Goal: Task Accomplishment & Management: Use online tool/utility

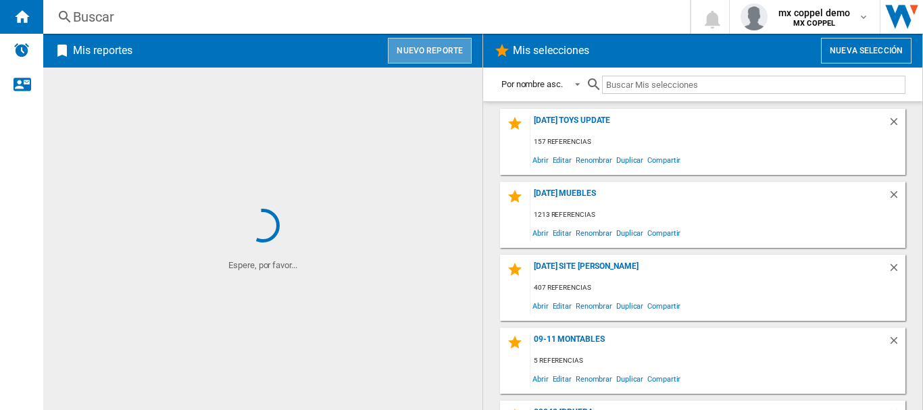
click at [445, 49] on button "Nuevo reporte" at bounding box center [430, 51] width 84 height 26
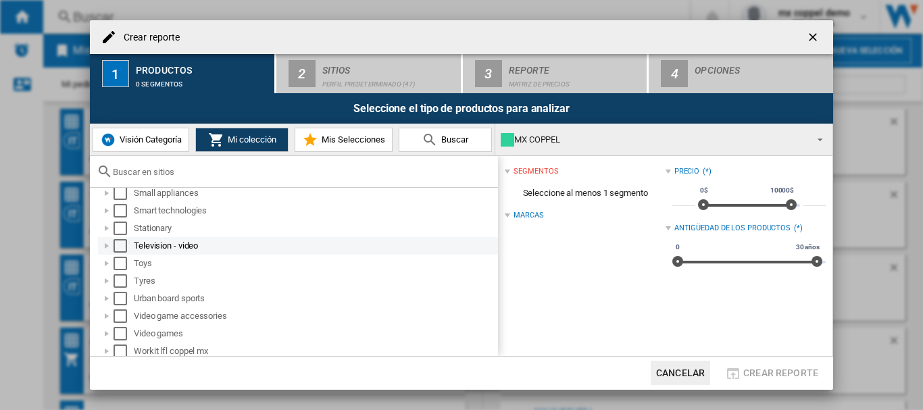
scroll to position [822, 0]
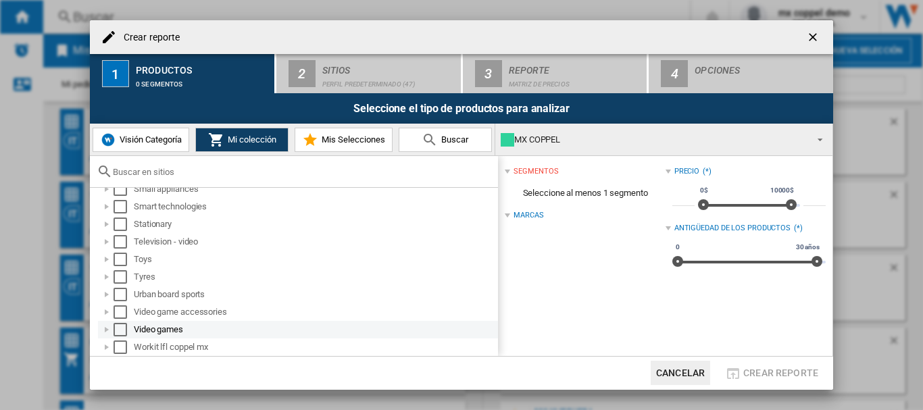
click at [116, 330] on div "Select" at bounding box center [121, 330] width 14 height 14
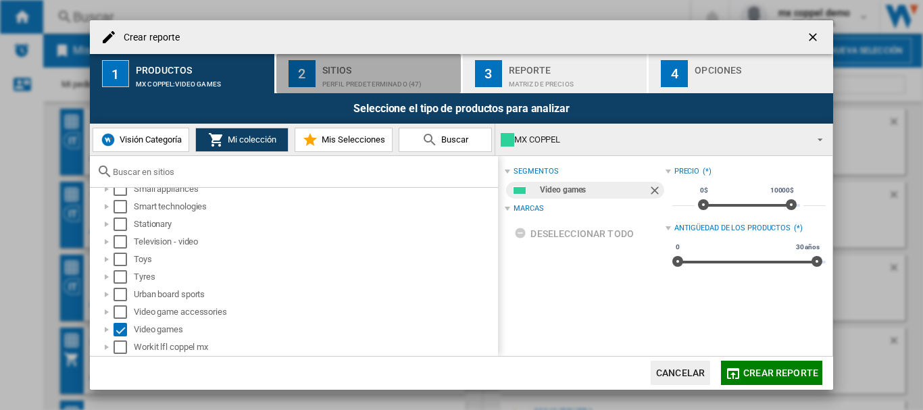
click at [328, 78] on div "Perfil predeterminado (47)" at bounding box center [388, 81] width 133 height 14
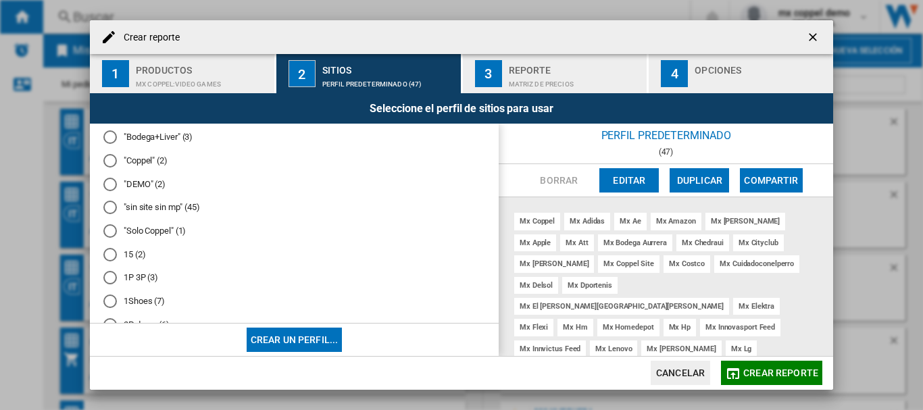
scroll to position [0, 0]
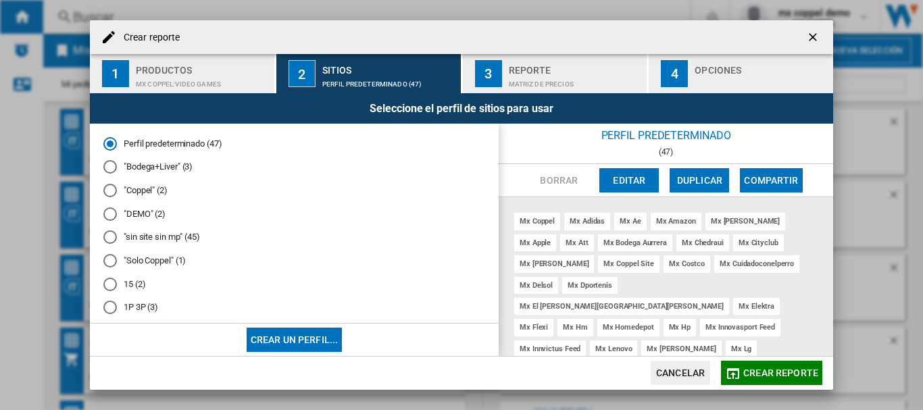
click at [155, 259] on md-radio-button ""Solo Coppel" (1)" at bounding box center [294, 261] width 382 height 13
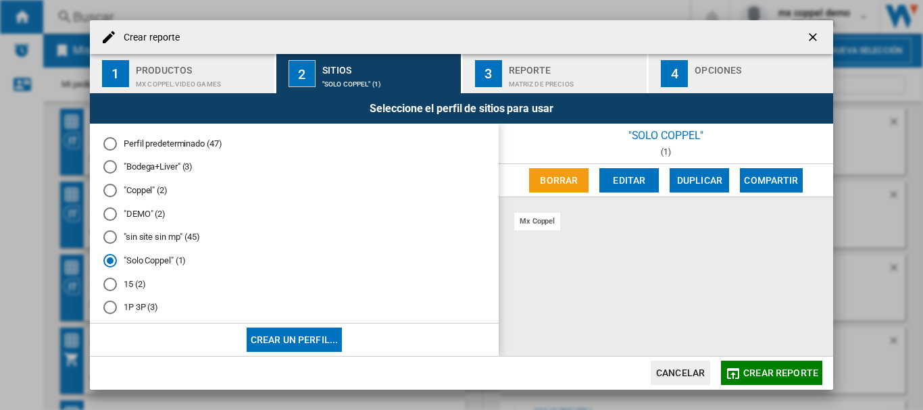
click at [793, 369] on span "Crear reporte" at bounding box center [780, 373] width 75 height 11
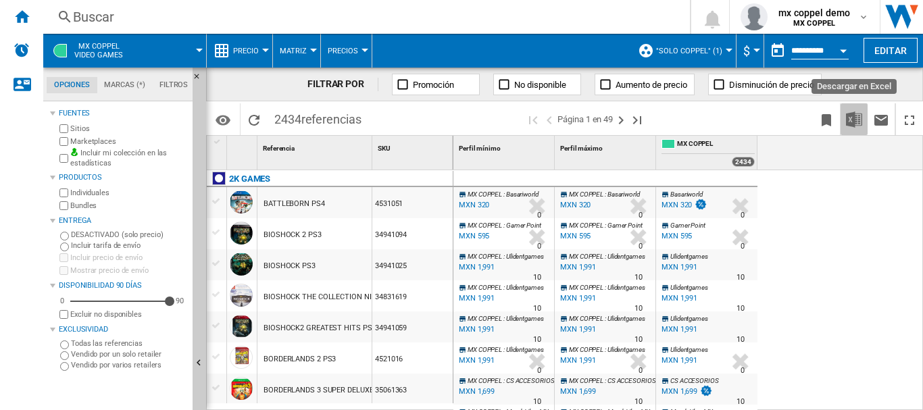
click at [865, 122] on button "Descargar en Excel" at bounding box center [854, 119] width 27 height 32
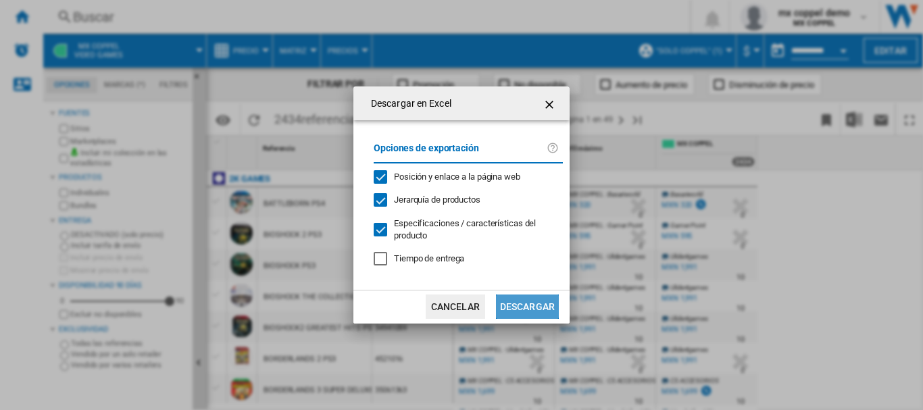
click at [511, 302] on button "Descargar" at bounding box center [527, 307] width 63 height 24
